Goal: Ask a question

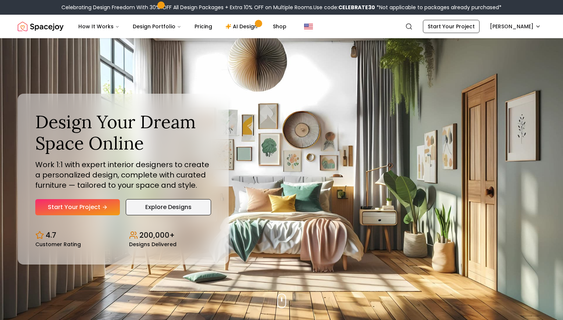
click at [161, 213] on link "Explore Designs" at bounding box center [168, 207] width 85 height 16
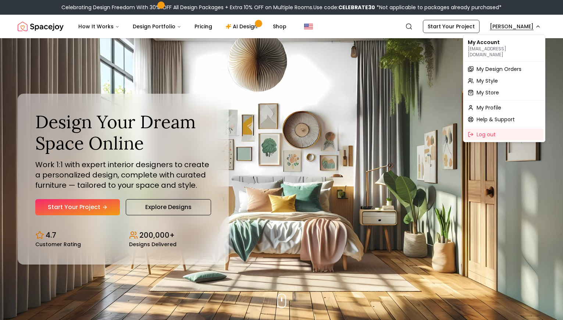
click at [494, 65] on span "My Design Orders" at bounding box center [498, 68] width 45 height 7
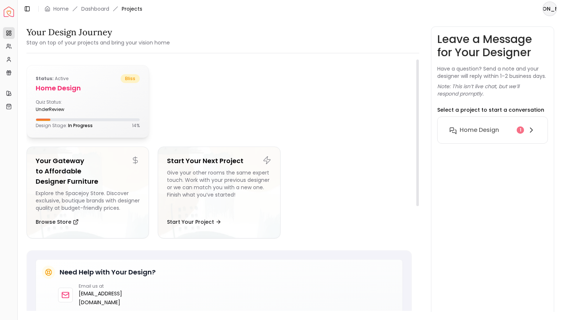
click at [93, 104] on div "Quiz Status: underReview" at bounding box center [88, 105] width 104 height 13
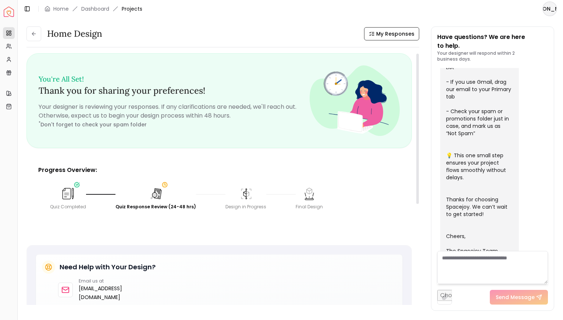
click at [154, 189] on img at bounding box center [155, 193] width 15 height 15
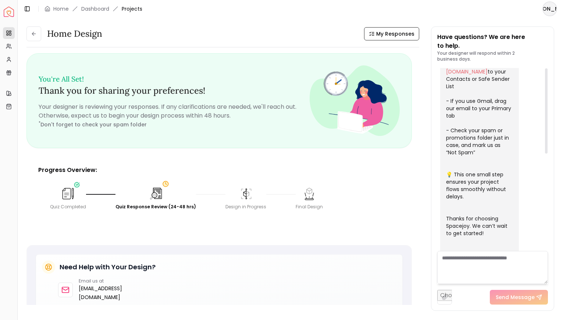
scroll to position [237, 0]
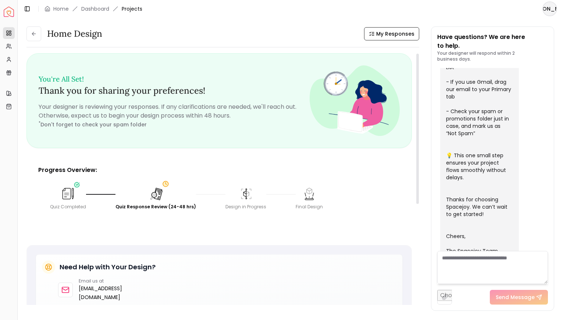
click at [157, 193] on img at bounding box center [156, 194] width 16 height 16
click at [65, 194] on img at bounding box center [68, 193] width 15 height 15
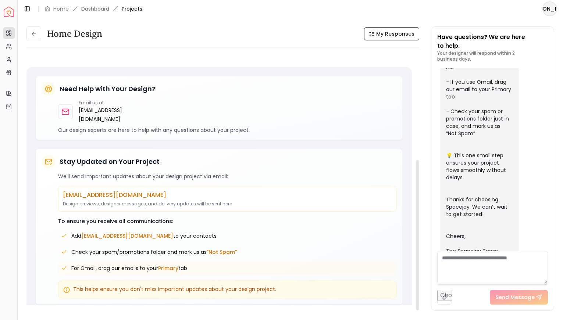
scroll to position [0, 0]
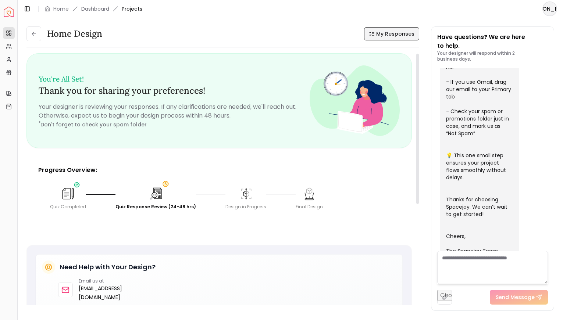
click at [389, 33] on span "My Responses" at bounding box center [395, 33] width 38 height 7
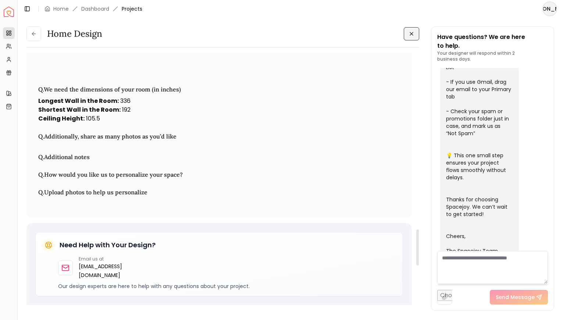
scroll to position [1542, 0]
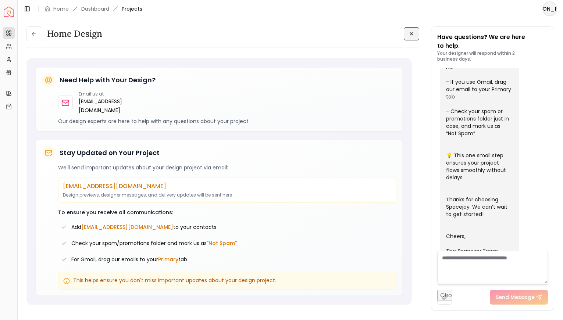
click at [459, 270] on textarea at bounding box center [492, 267] width 111 height 33
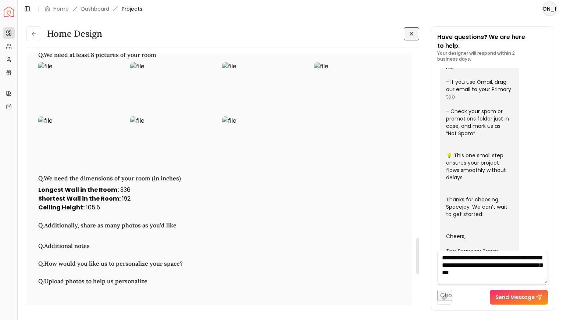
scroll to position [0, 0]
type textarea "**********"
click at [507, 297] on button "Send Message" at bounding box center [518, 297] width 58 height 15
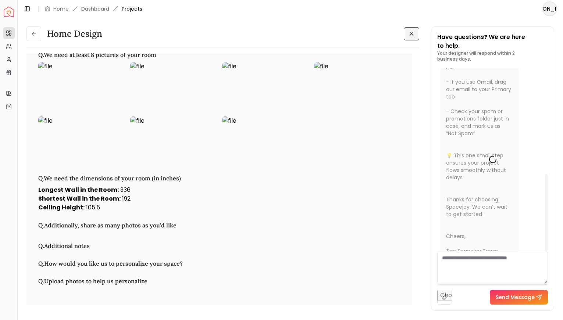
scroll to position [0, 0]
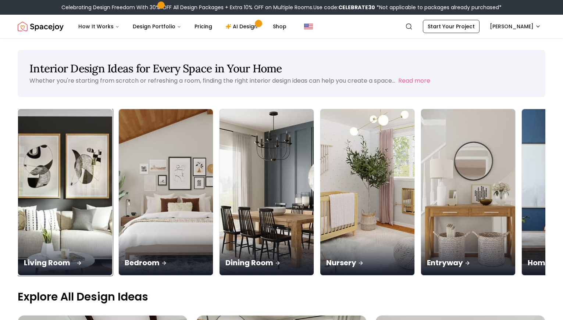
click at [43, 234] on div "Living Room" at bounding box center [65, 254] width 94 height 41
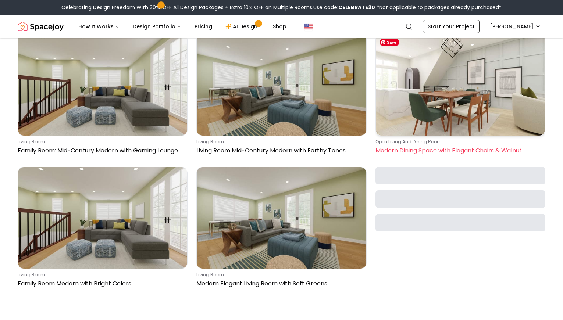
scroll to position [1058, 0]
